Goal: Task Accomplishment & Management: Use online tool/utility

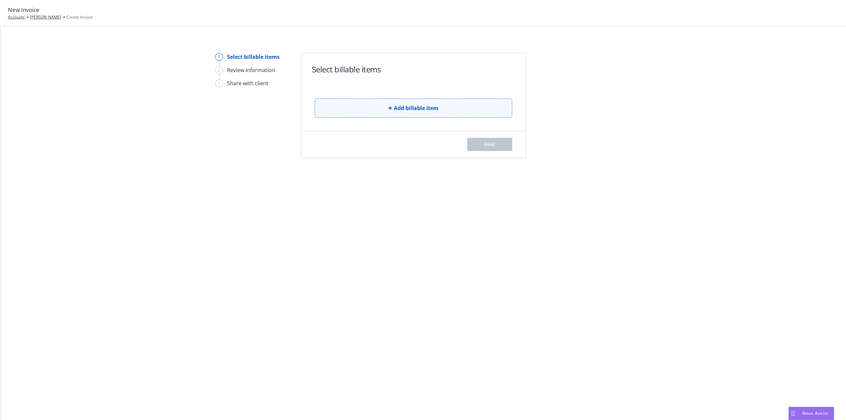
click at [333, 107] on button "Add billable item" at bounding box center [414, 107] width 198 height 19
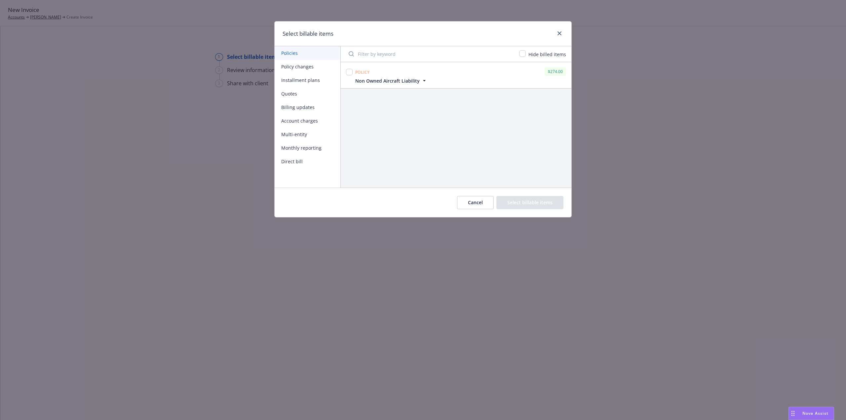
click at [293, 106] on button "Billing updates" at bounding box center [308, 107] width 66 height 14
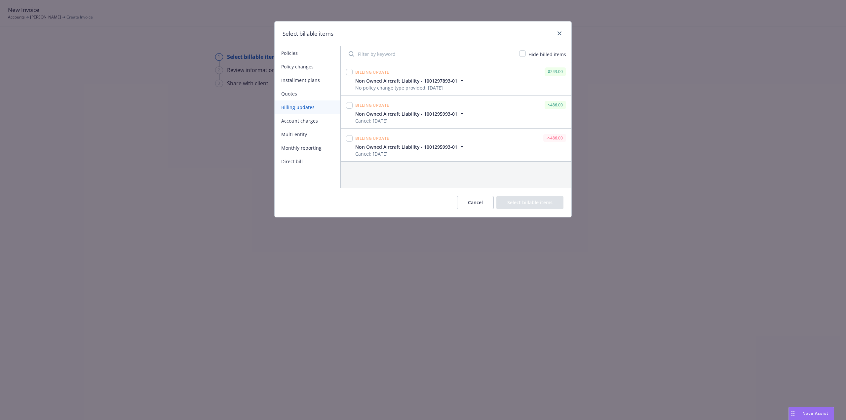
click at [293, 160] on button "Direct bill" at bounding box center [308, 162] width 66 height 14
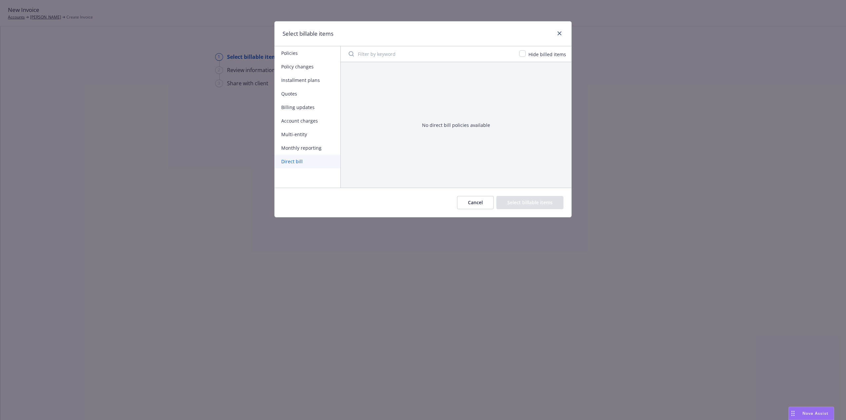
click at [285, 53] on button "Policies" at bounding box center [308, 53] width 66 height 14
click at [359, 78] on span "Non Owned Aircraft Liability" at bounding box center [387, 80] width 64 height 7
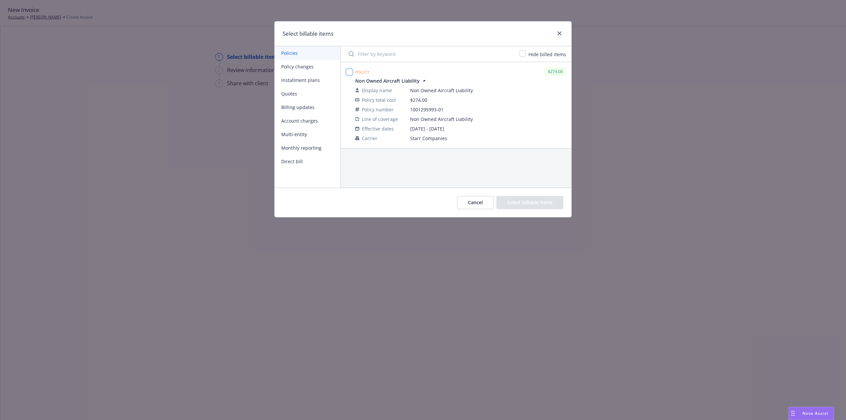
click at [349, 73] on input "checkbox" at bounding box center [349, 72] width 7 height 7
checkbox input "true"
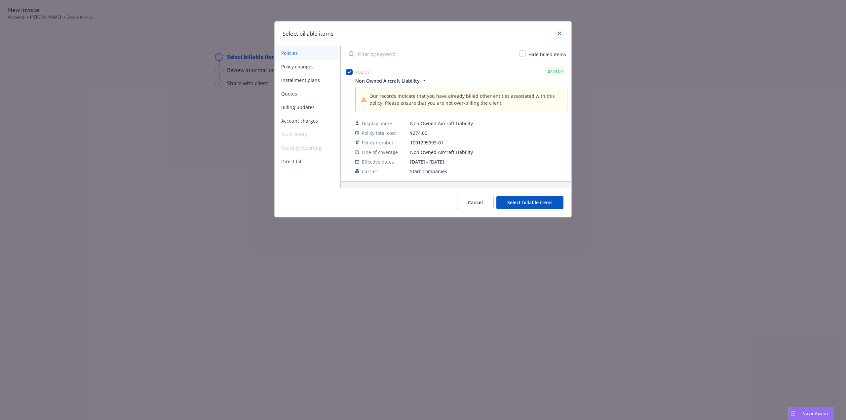
click at [531, 204] on button "Select billable items" at bounding box center [529, 202] width 67 height 13
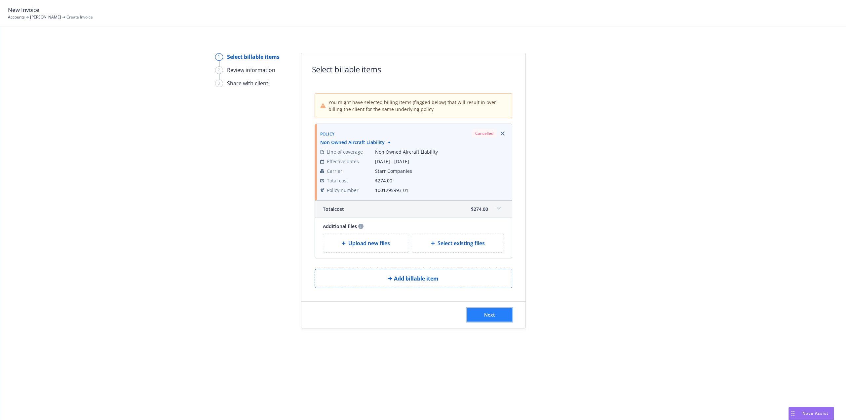
click at [493, 316] on span "Next" at bounding box center [489, 315] width 11 height 6
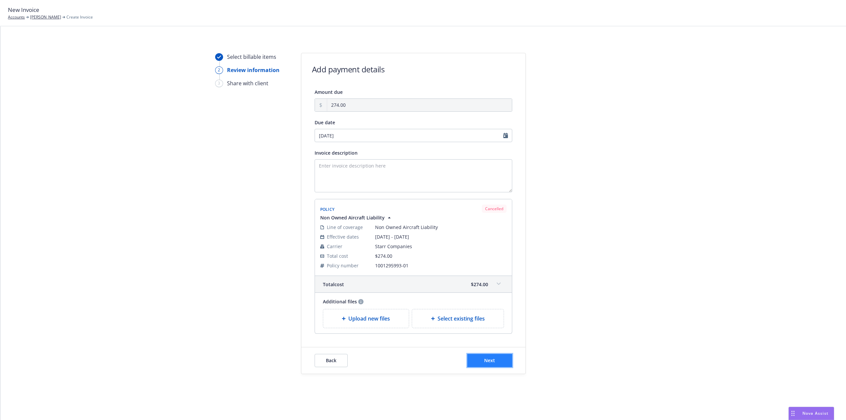
click at [480, 363] on button "Next" at bounding box center [489, 360] width 45 height 13
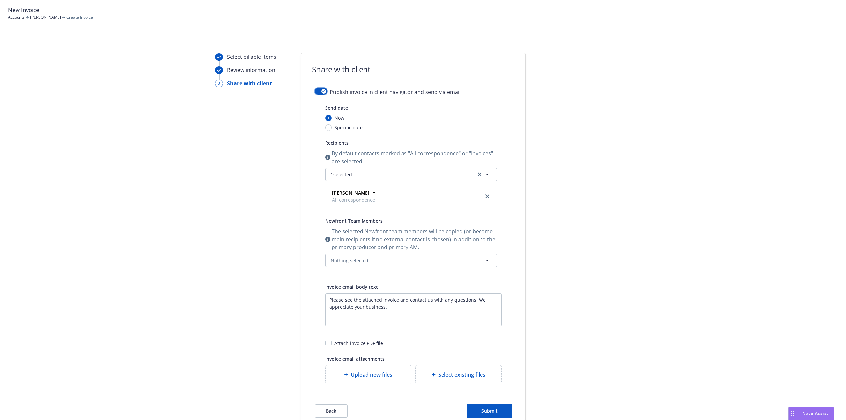
click at [316, 93] on button "button" at bounding box center [321, 91] width 13 height 7
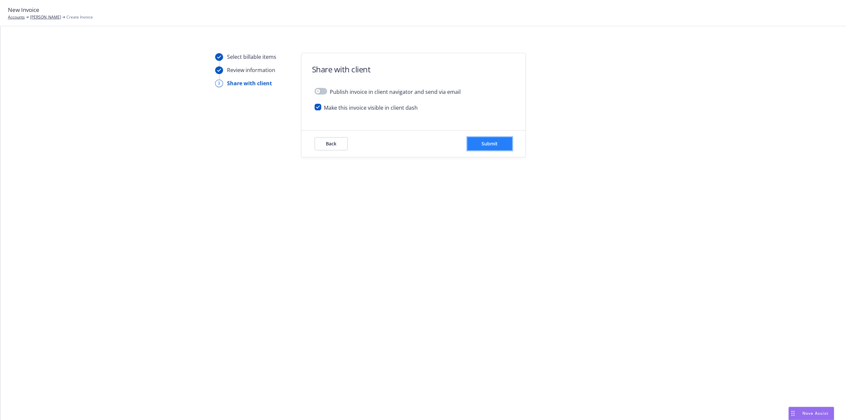
click at [498, 147] on button "Submit" at bounding box center [489, 143] width 45 height 13
